Goal: Transaction & Acquisition: Purchase product/service

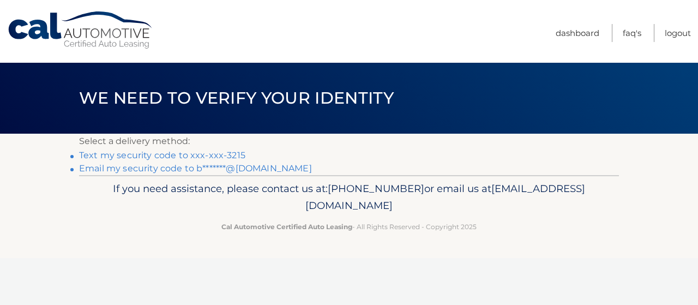
click at [209, 155] on link "Text my security code to xxx-xxx-3215" at bounding box center [162, 155] width 166 height 10
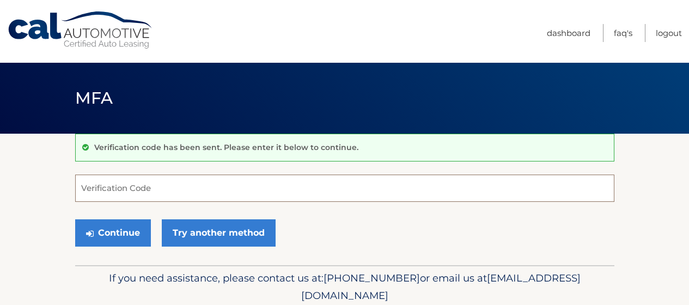
click at [122, 193] on input "Verification Code" at bounding box center [344, 187] width 539 height 27
type input "016060"
click at [75, 219] on button "Continue" at bounding box center [113, 232] width 76 height 27
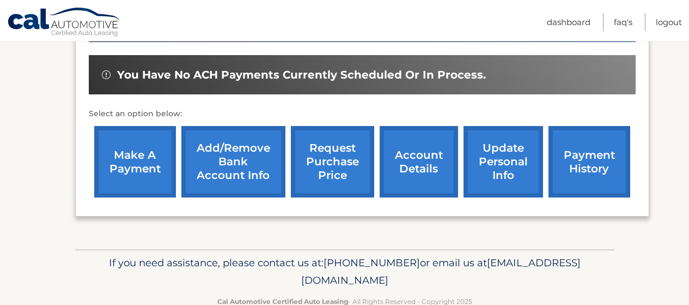
scroll to position [356, 0]
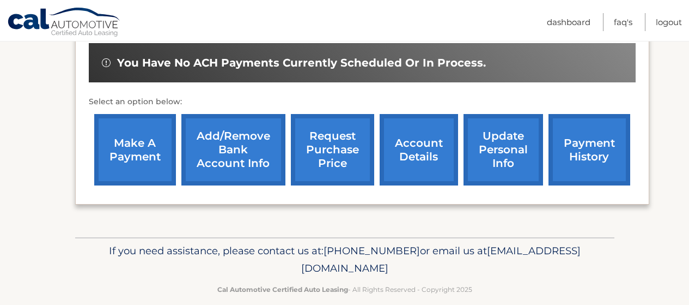
click at [144, 141] on link "make a payment" at bounding box center [135, 149] width 82 height 71
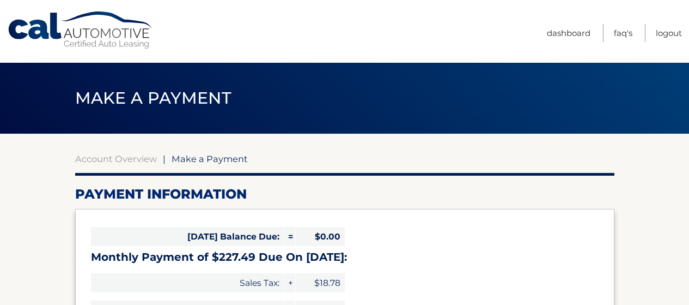
select select "NGNhMGQ1ODMtNGRkNi00ZjdmLTkwMjMtMjZlNTQyMThkMjdk"
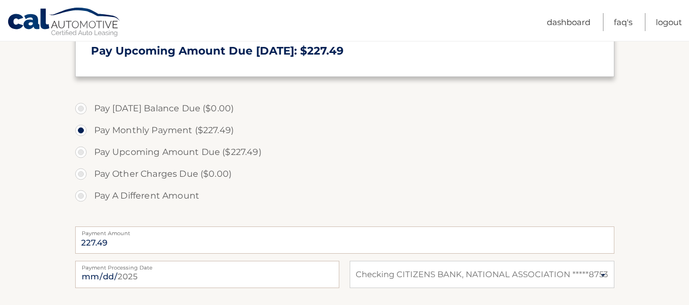
scroll to position [280, 0]
click at [201, 147] on label "Pay Upcoming Amount Due ($227.49)" at bounding box center [344, 152] width 539 height 22
click at [90, 147] on input "Pay Upcoming Amount Due ($227.49)" at bounding box center [85, 149] width 11 height 17
radio input "true"
click at [201, 125] on label "Pay Monthly Payment ($227.49)" at bounding box center [344, 130] width 539 height 22
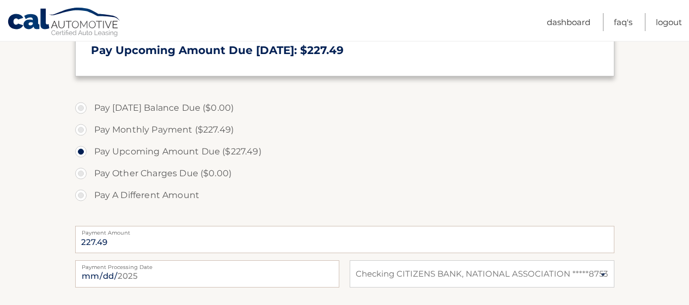
click at [90, 125] on input "Pay Monthly Payment ($227.49)" at bounding box center [85, 127] width 11 height 17
radio input "true"
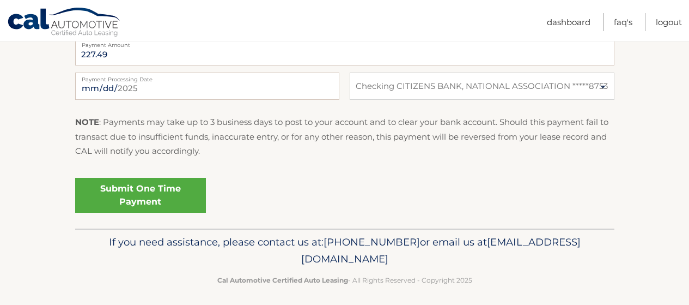
scroll to position [474, 0]
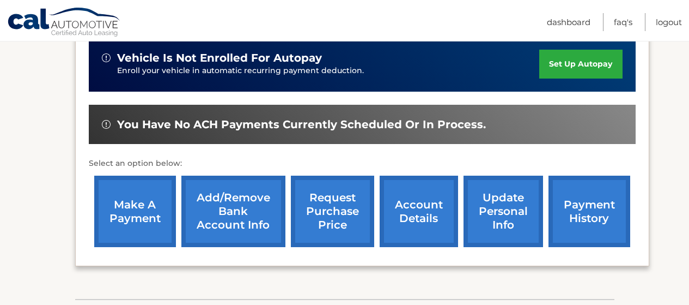
scroll to position [296, 0]
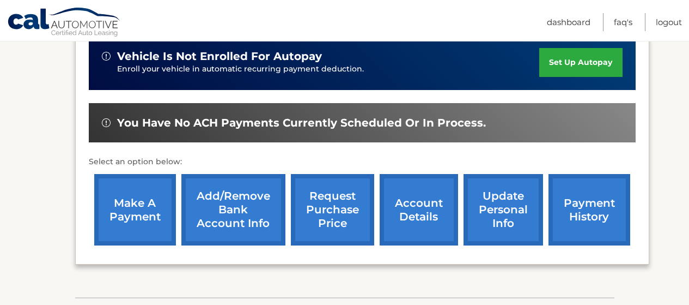
click at [420, 190] on link "account details" at bounding box center [419, 209] width 78 height 71
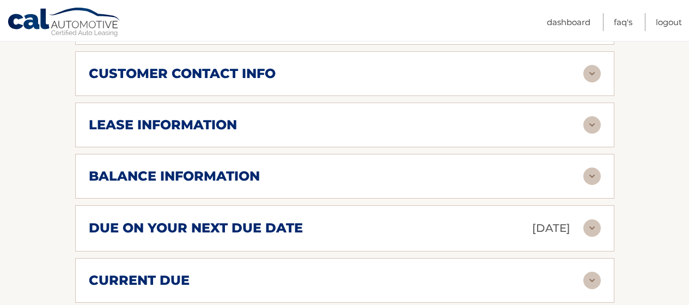
scroll to position [587, 0]
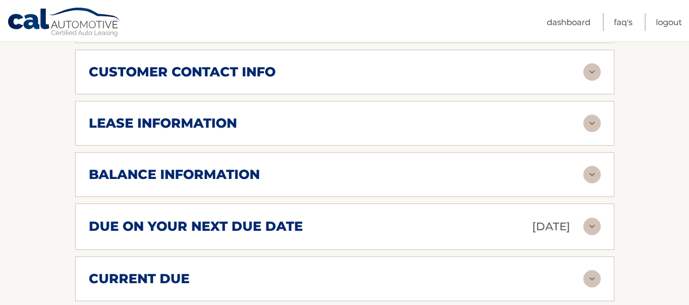
click at [354, 166] on div "balance information" at bounding box center [336, 174] width 495 height 16
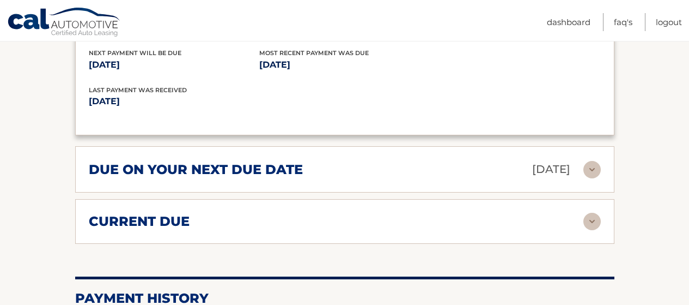
scroll to position [781, 0]
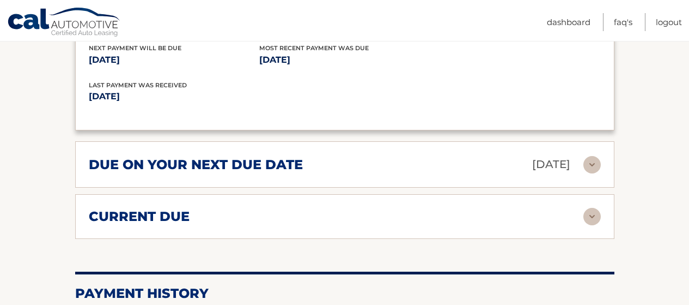
click at [265, 208] on div "current due" at bounding box center [336, 216] width 495 height 16
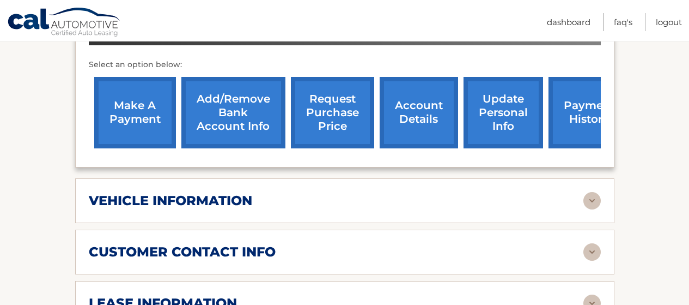
scroll to position [396, 0]
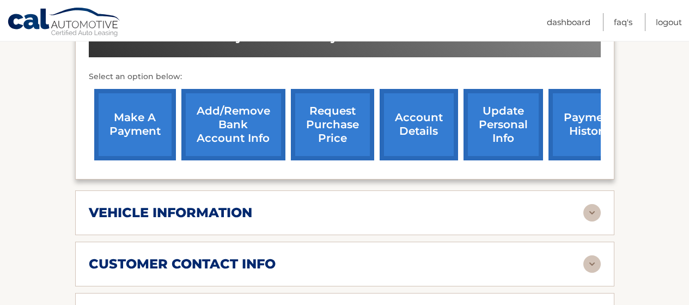
click at [123, 125] on link "make a payment" at bounding box center [135, 124] width 82 height 71
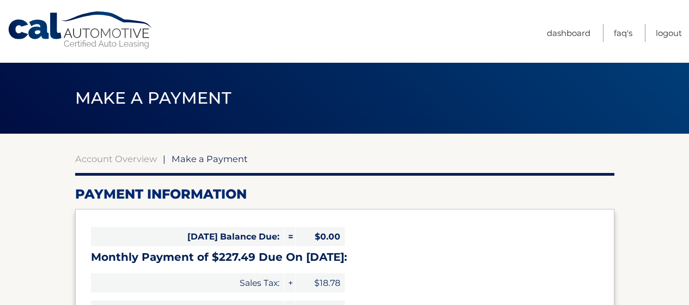
select select "NGNhMGQ1ODMtNGRkNi00ZjdmLTkwMjMtMjZlNTQyMThkMjdk"
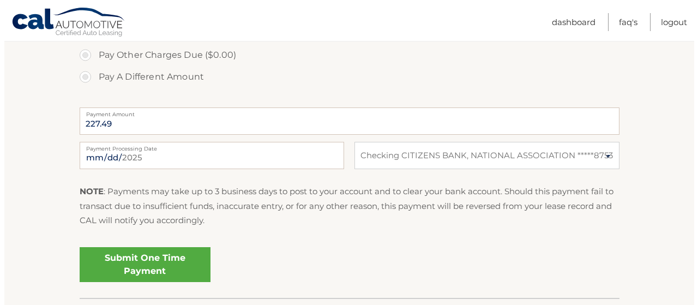
scroll to position [399, 0]
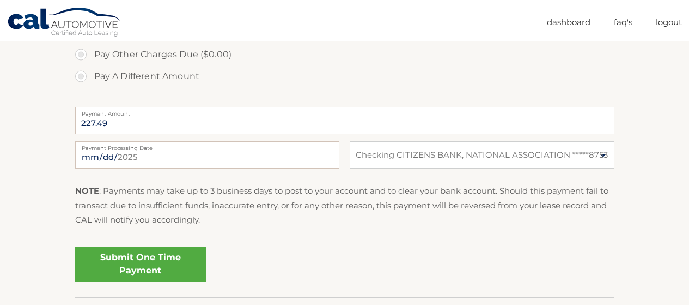
click at [180, 260] on link "Submit One Time Payment" at bounding box center [140, 263] width 131 height 35
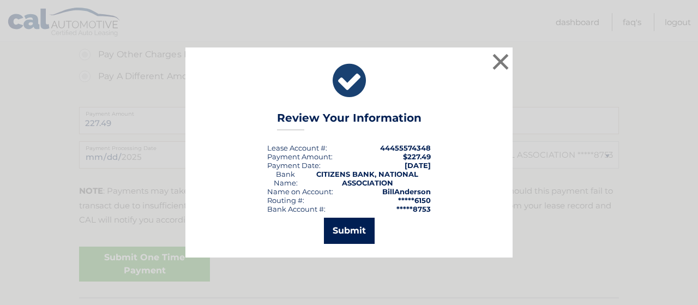
click at [354, 233] on button "Submit" at bounding box center [349, 230] width 51 height 26
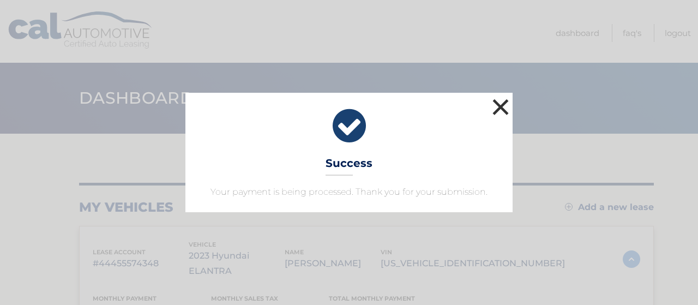
click at [495, 108] on button "×" at bounding box center [500, 107] width 22 height 22
